Goal: Information Seeking & Learning: Learn about a topic

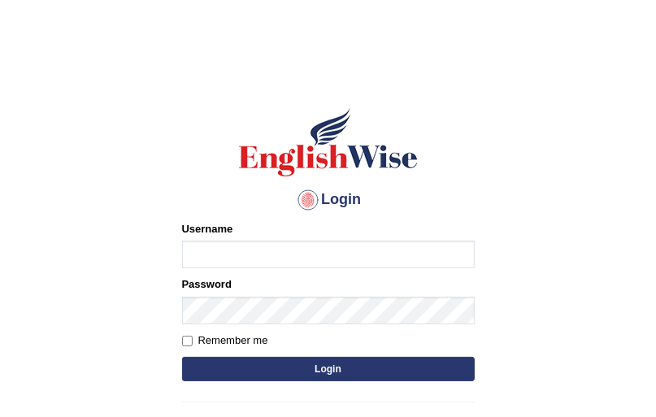
click at [228, 267] on input "Username" at bounding box center [328, 255] width 293 height 28
click at [222, 258] on input "Username" at bounding box center [328, 255] width 293 height 28
type input "Jasmeetkaur15"
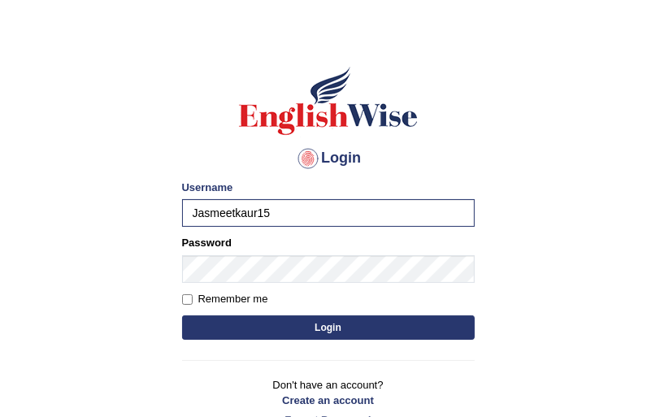
scroll to position [65, 0]
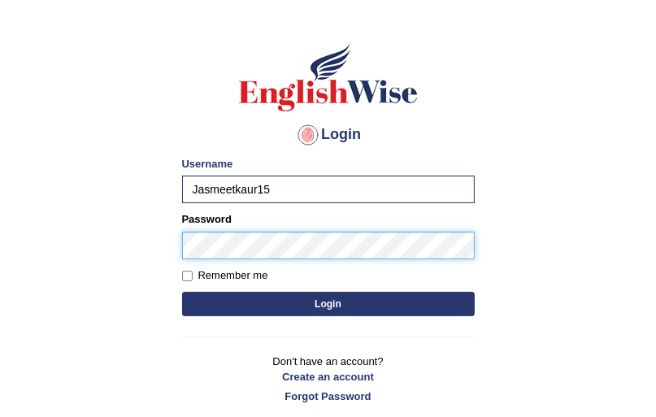
click at [182, 292] on button "Login" at bounding box center [328, 304] width 293 height 24
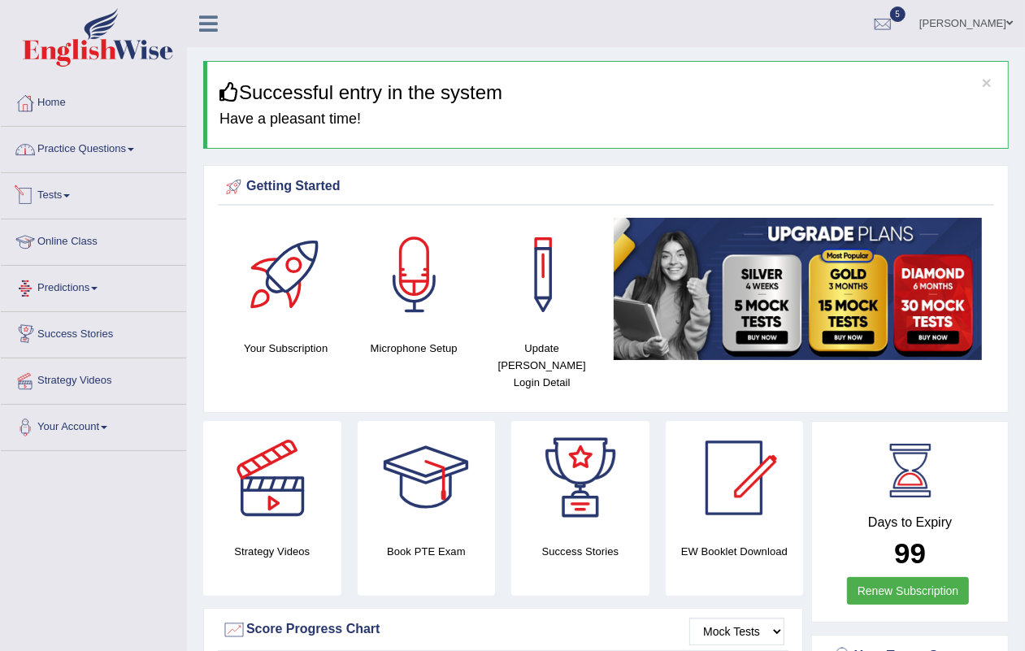
click at [58, 167] on link "Practice Questions" at bounding box center [93, 147] width 185 height 41
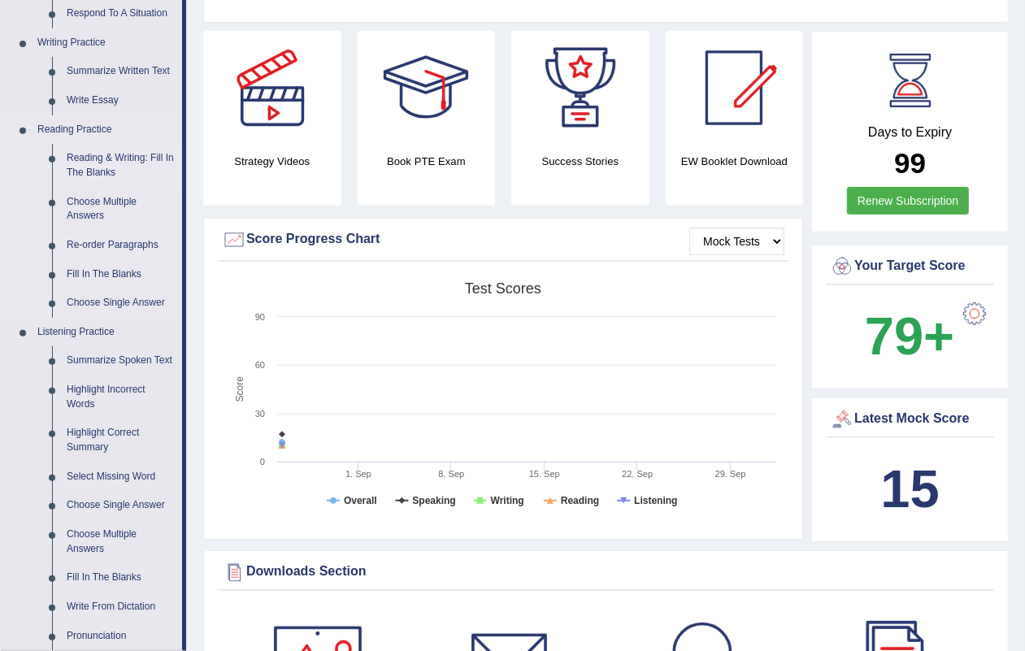
scroll to position [508, 0]
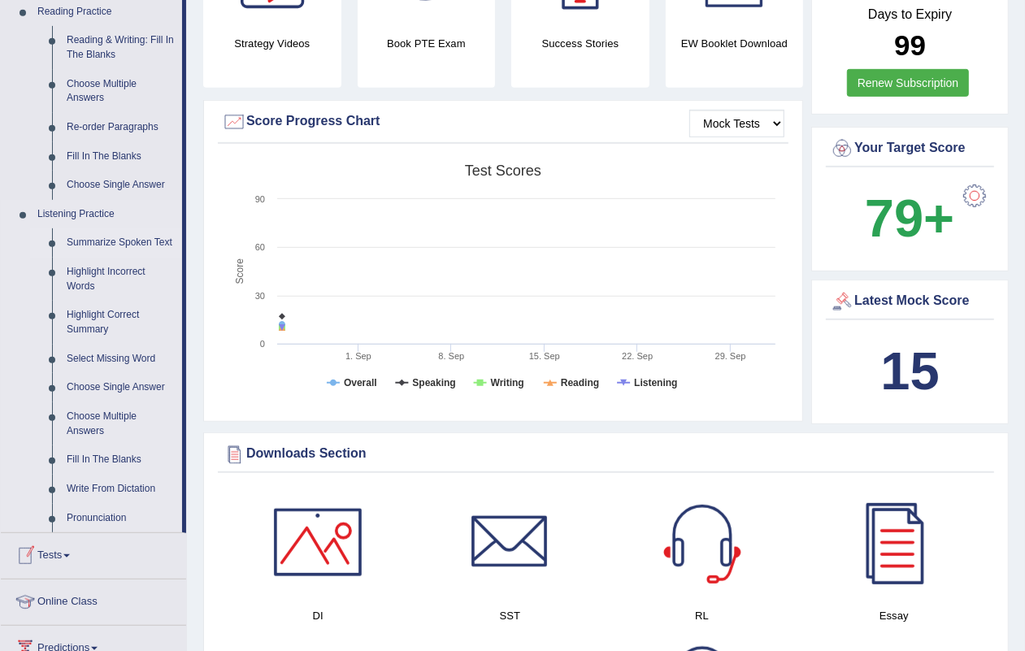
click at [130, 241] on link "Summarize Spoken Text" at bounding box center [120, 242] width 123 height 29
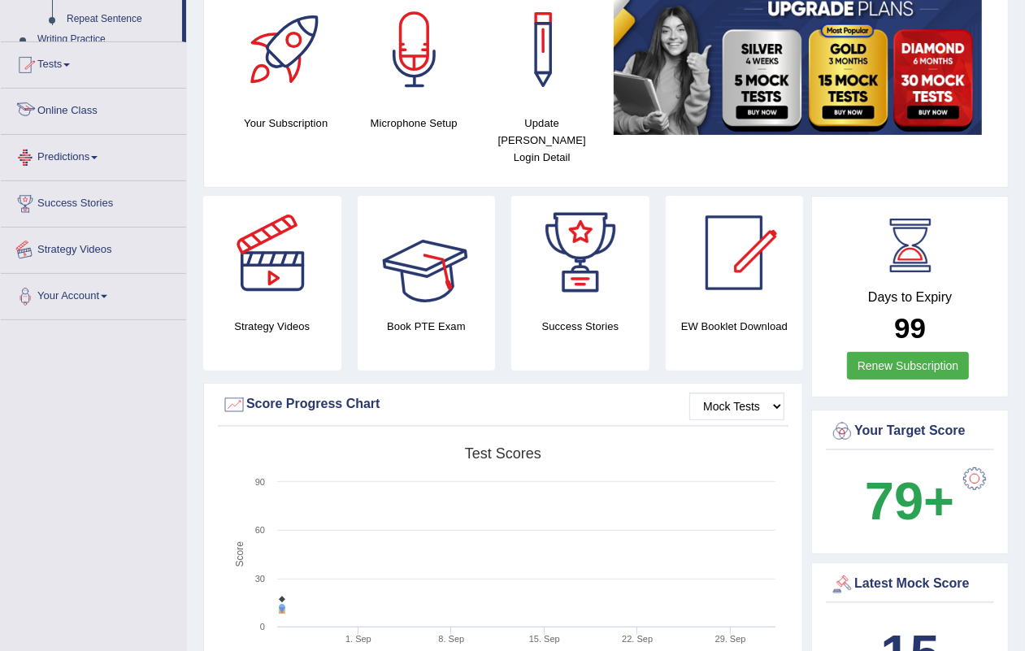
scroll to position [374, 0]
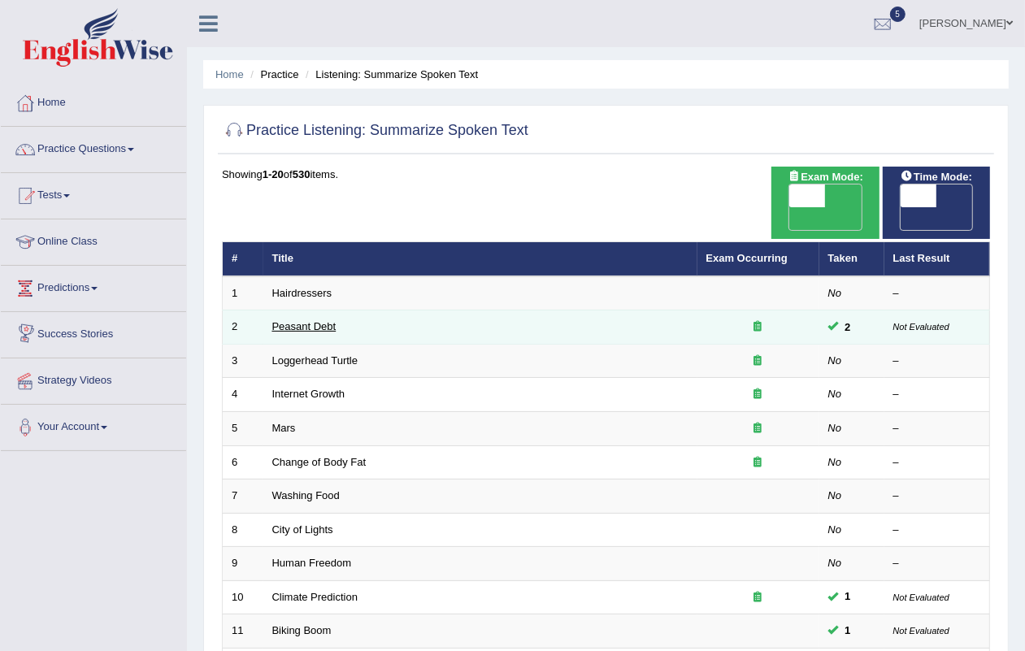
click at [276, 320] on link "Peasant Debt" at bounding box center [304, 326] width 64 height 12
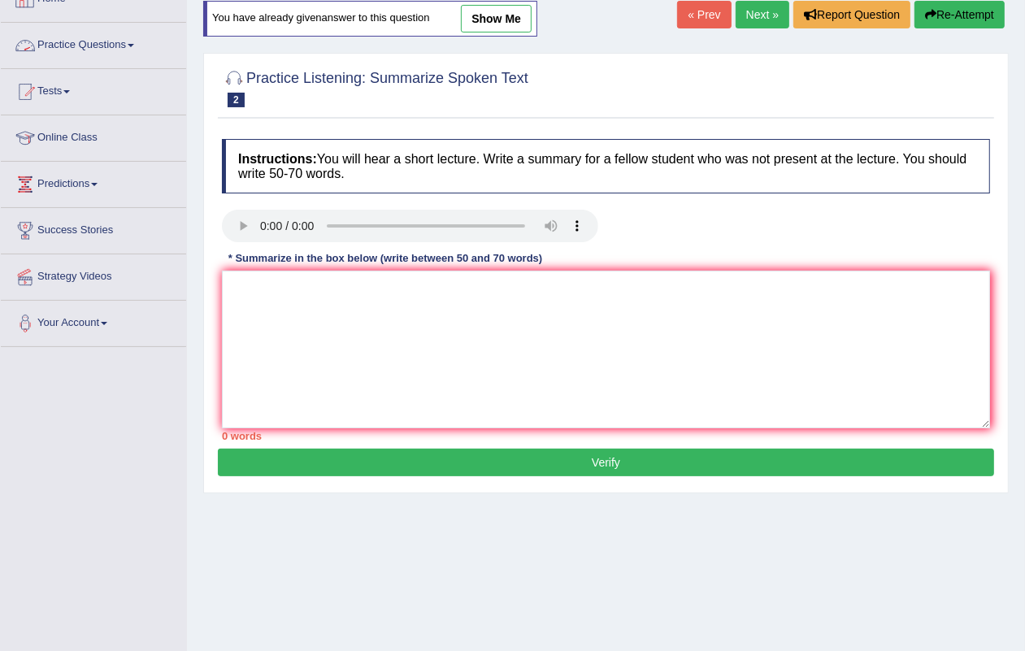
click at [502, 17] on link "show me" at bounding box center [496, 19] width 71 height 28
type textarea "A point revealed in the lecture was about farmers in India and high-cost seeds.…"
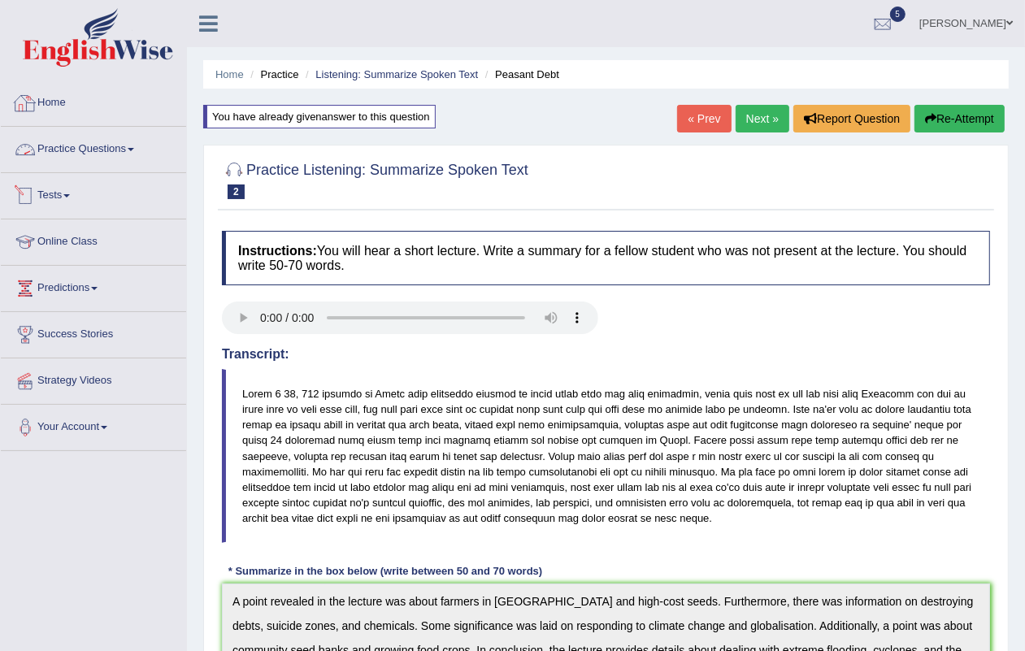
click at [89, 142] on link "Practice Questions" at bounding box center [93, 147] width 185 height 41
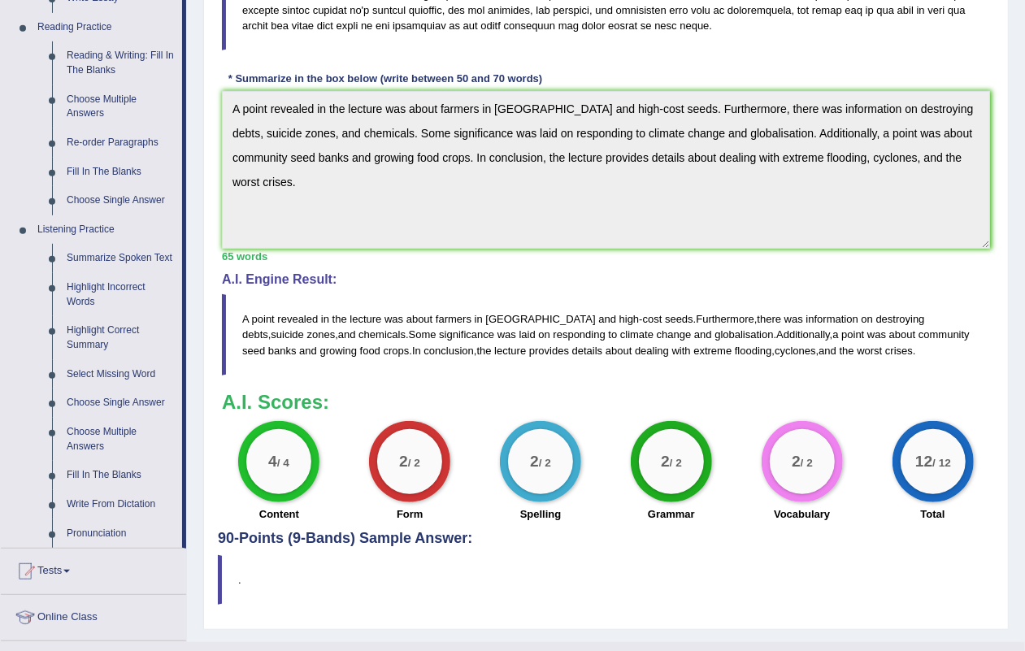
scroll to position [609, 0]
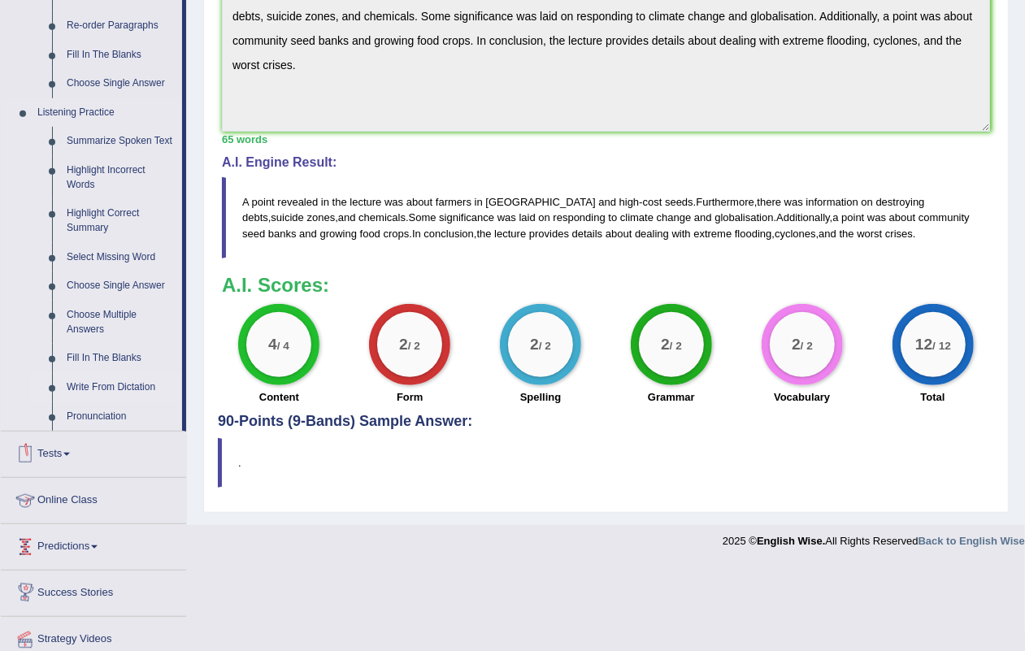
click at [118, 390] on link "Write From Dictation" at bounding box center [120, 387] width 123 height 29
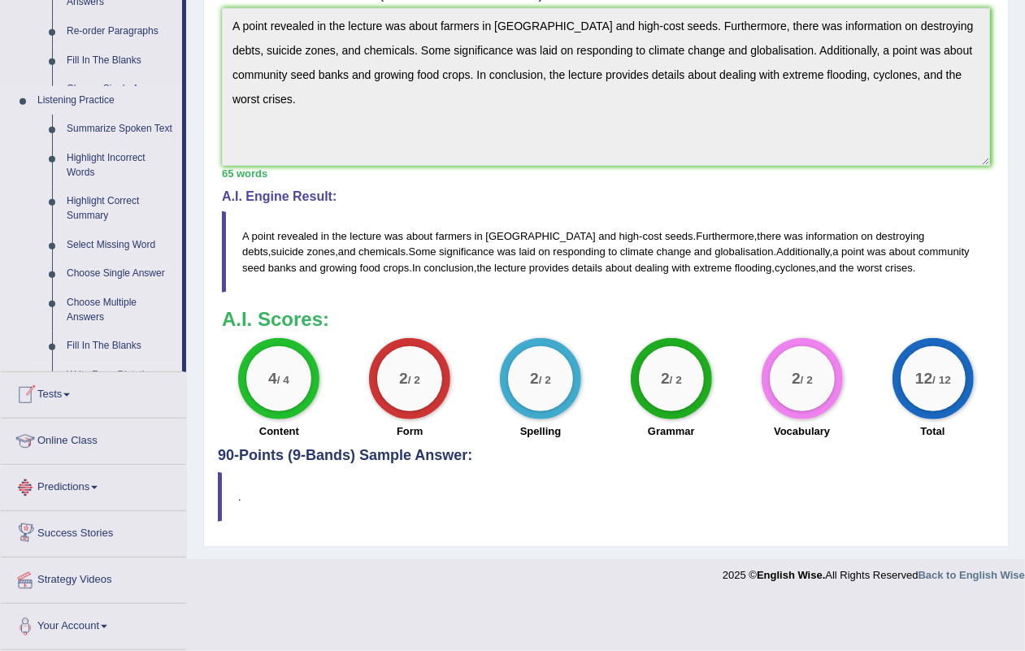
scroll to position [408, 0]
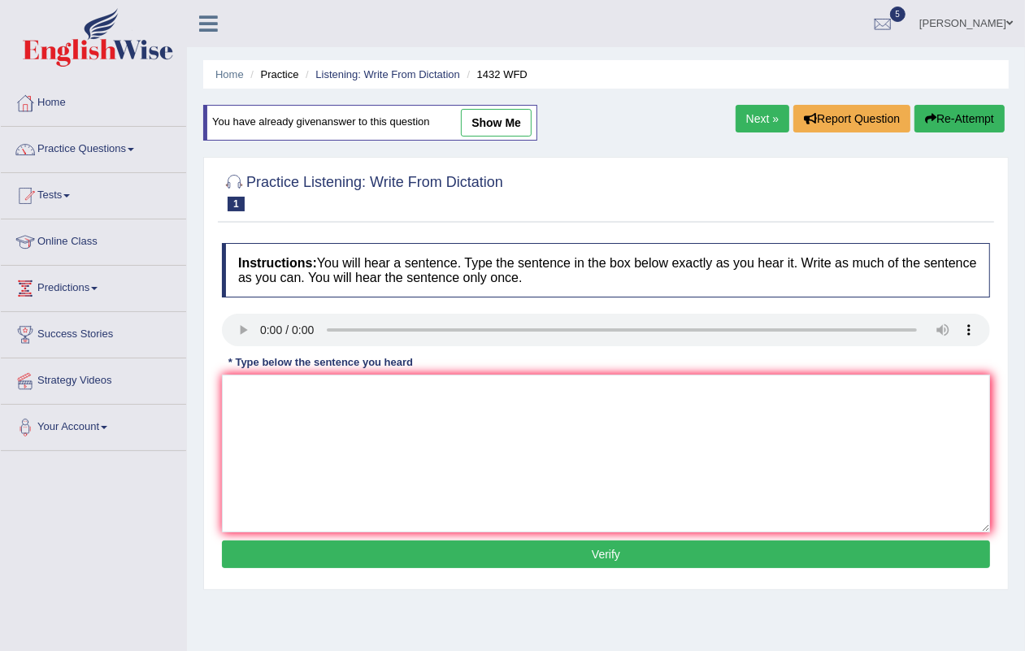
click at [736, 119] on link "Next »" at bounding box center [762, 119] width 54 height 28
click at [758, 110] on link "Next »" at bounding box center [762, 119] width 54 height 28
click at [744, 115] on link "Next »" at bounding box center [762, 119] width 54 height 28
click at [41, 383] on link "Strategy Videos" at bounding box center [93, 378] width 185 height 41
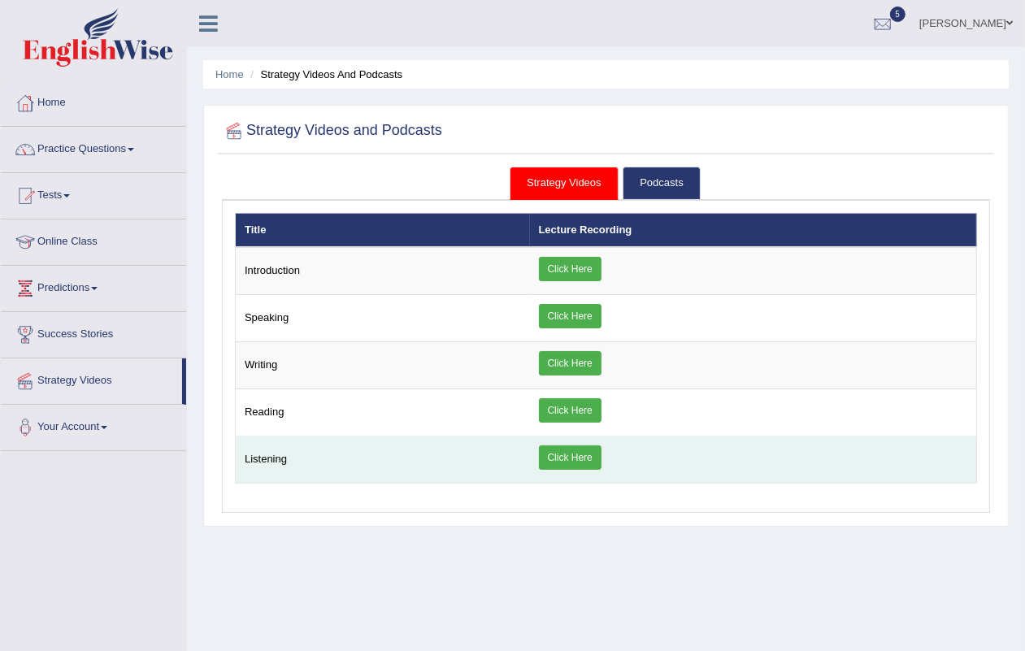
click at [565, 453] on link "Click Here" at bounding box center [570, 457] width 63 height 24
